Goal: Find contact information: Obtain details needed to contact an individual or organization

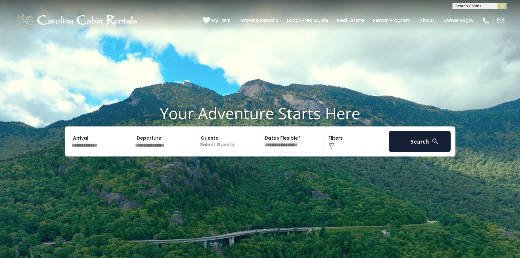
click at [464, 4] on input "text" at bounding box center [478, 7] width 53 height 6
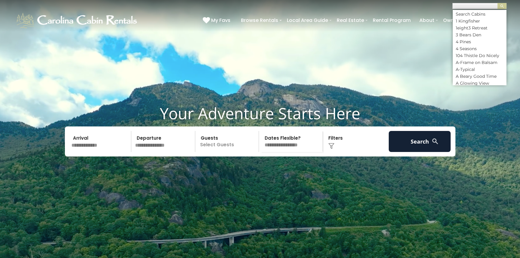
click at [476, 5] on input "text" at bounding box center [478, 7] width 53 height 6
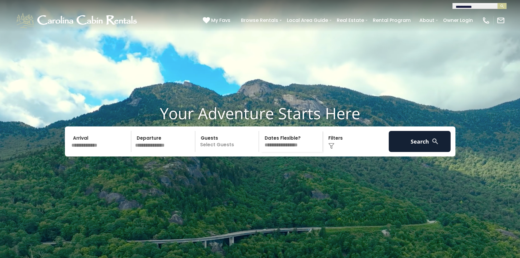
type input "**********"
click at [501, 5] on img "submit" at bounding box center [502, 6] width 5 height 5
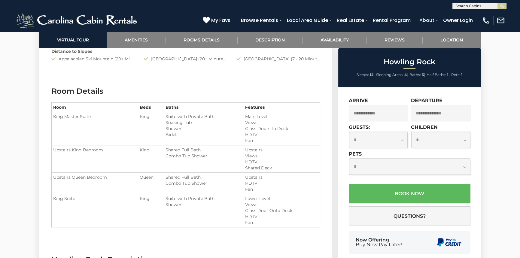
scroll to position [721, 0]
click at [486, 20] on img at bounding box center [486, 20] width 8 height 8
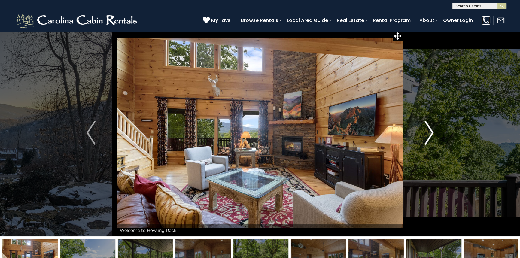
scroll to position [0, 0]
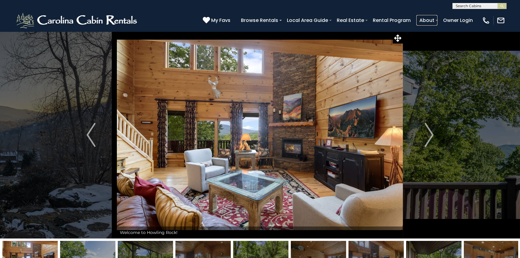
click at [435, 19] on link "About" at bounding box center [426, 20] width 21 height 11
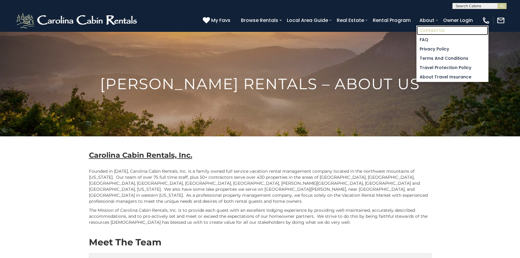
click at [428, 30] on link "Contact Us" at bounding box center [451, 30] width 71 height 9
